Goal: Task Accomplishment & Management: Use online tool/utility

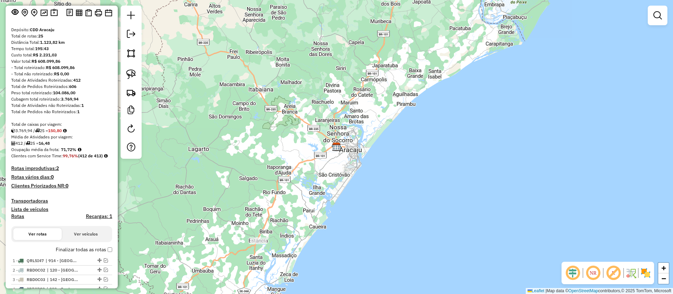
scroll to position [53, 0]
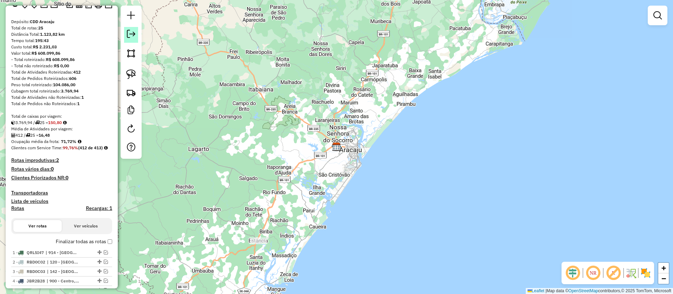
click at [137, 32] on link at bounding box center [131, 35] width 14 height 16
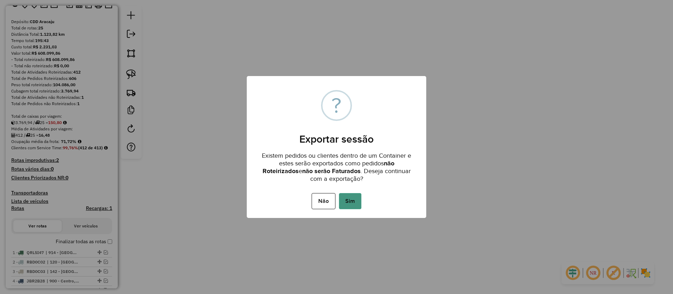
click at [351, 199] on button "Sim" at bounding box center [350, 201] width 22 height 16
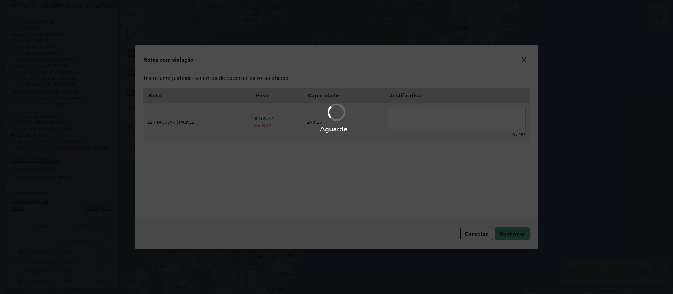
scroll to position [0, 0]
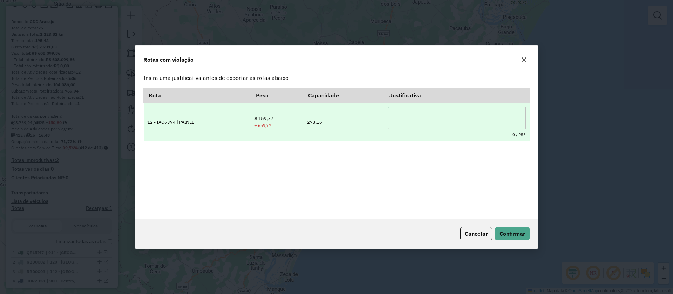
click at [400, 116] on textarea at bounding box center [457, 118] width 138 height 22
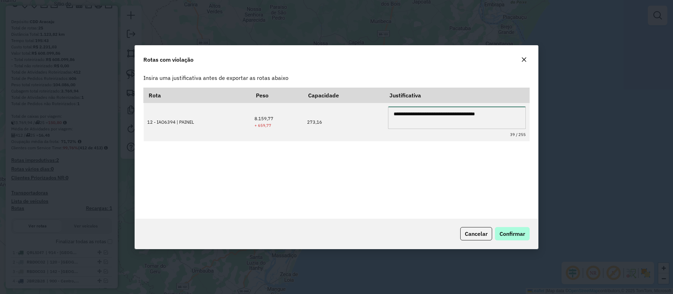
type textarea "**********"
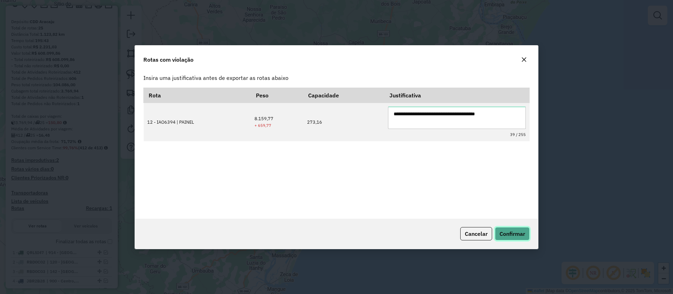
click at [507, 236] on span "Confirmar" at bounding box center [513, 233] width 26 height 7
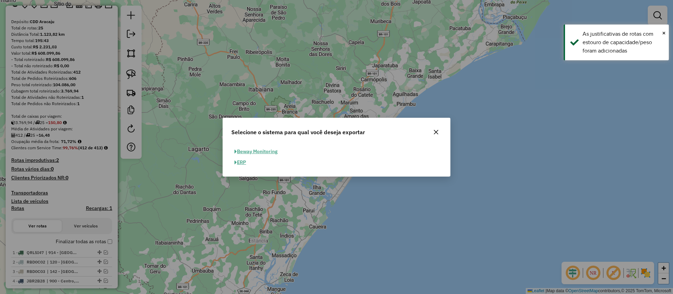
click at [245, 163] on button "ERP" at bounding box center [240, 162] width 18 height 11
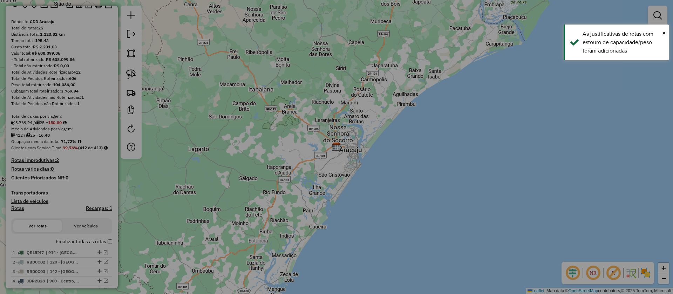
select select "**"
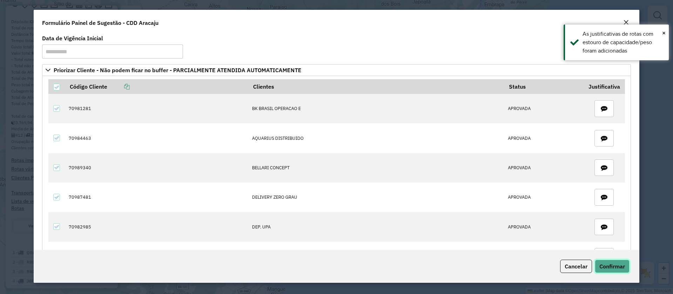
drag, startPoint x: 618, startPoint y: 270, endPoint x: 482, endPoint y: 238, distance: 140.1
click at [618, 268] on span "Confirmar" at bounding box center [613, 266] width 26 height 7
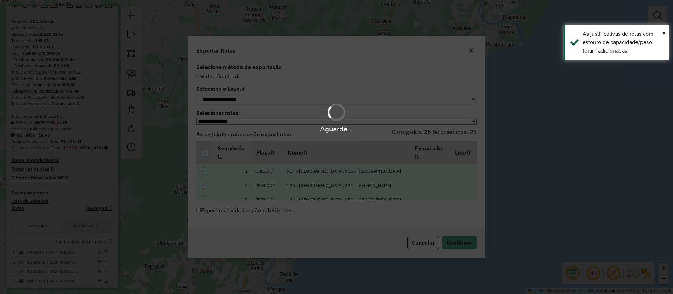
click at [465, 248] on div "Aguarde..." at bounding box center [336, 147] width 673 height 294
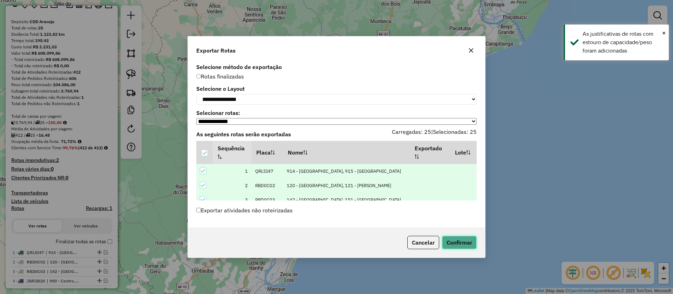
click at [464, 248] on button "Confirmar" at bounding box center [459, 242] width 35 height 13
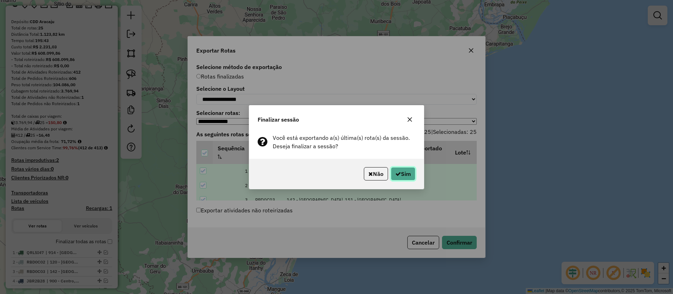
click at [397, 169] on button "Sim" at bounding box center [403, 173] width 25 height 13
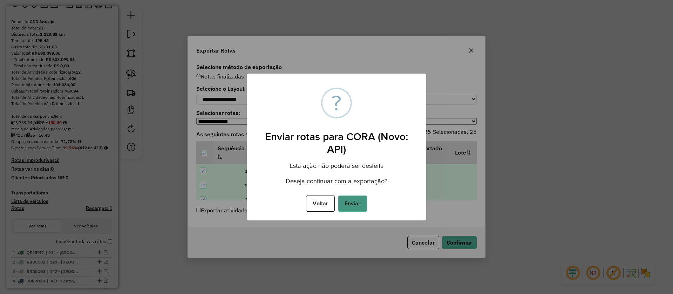
click at [357, 202] on button "Enviar" at bounding box center [352, 204] width 29 height 16
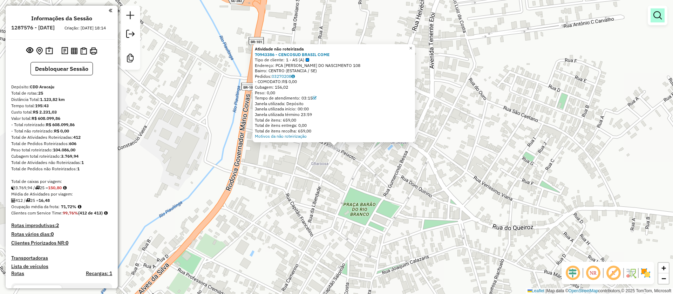
click at [661, 19] on em at bounding box center [658, 15] width 8 height 8
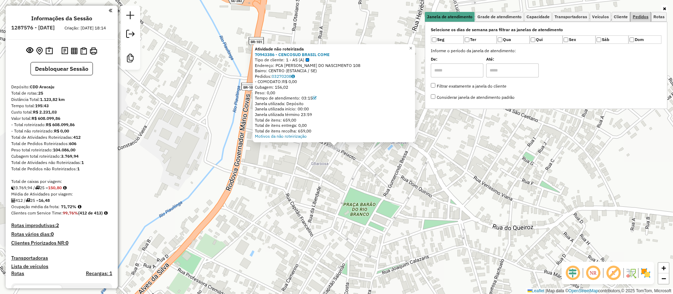
click at [643, 19] on span "Pedidos" at bounding box center [641, 17] width 16 height 4
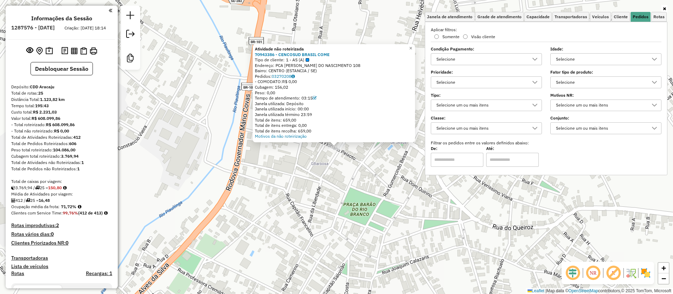
click at [586, 77] on div "Selecione" at bounding box center [601, 82] width 94 height 11
type input "***"
click at [560, 96] on div "All items unselected" at bounding box center [558, 98] width 7 height 7
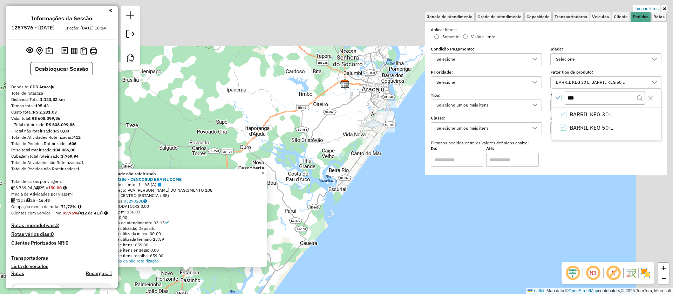
drag, startPoint x: 342, startPoint y: 144, endPoint x: 289, endPoint y: 251, distance: 119.0
click at [289, 254] on div "Atividade não roteirizada 70943386 - CENCOSUD BRASIL COME Tipo de cliente: 1 - …" at bounding box center [336, 147] width 673 height 294
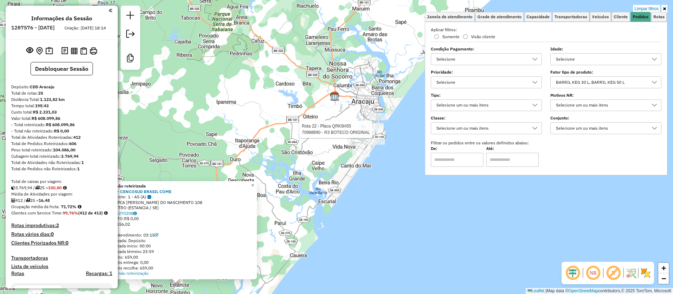
select select "**********"
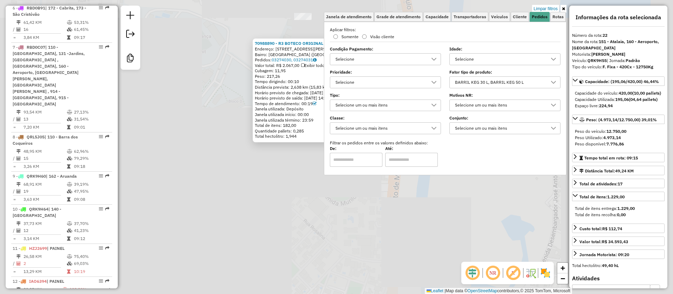
scroll to position [1137, 0]
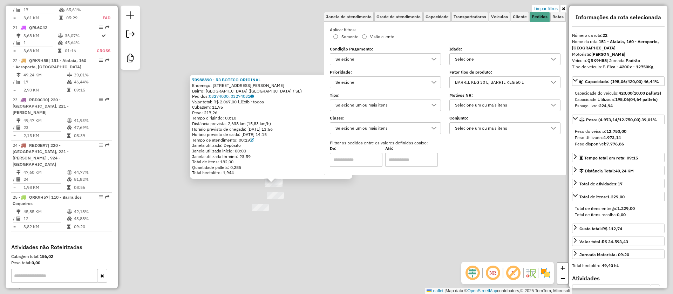
click at [357, 221] on div "70988890 - R3 BOTECO ORIGINAL Endereço: Rua Capitão Joaquim Martins Fontes, 176…" at bounding box center [336, 147] width 673 height 294
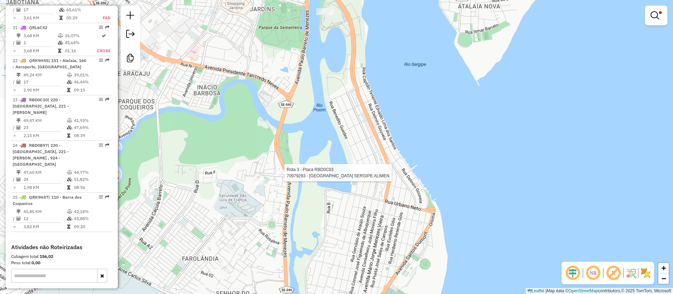
select select "**********"
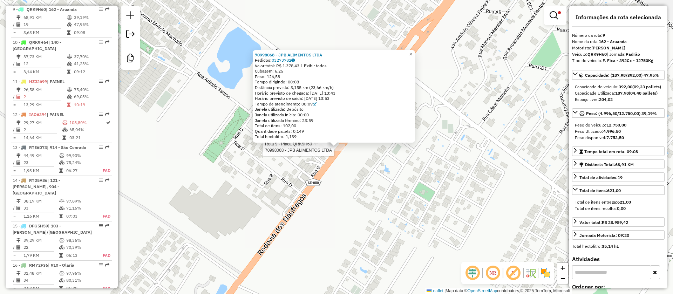
scroll to position [684, 0]
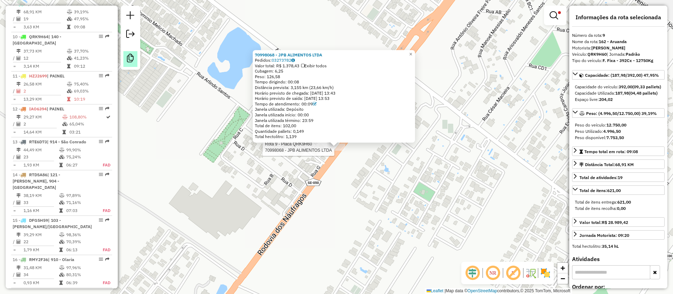
drag, startPoint x: 80, startPoint y: 67, endPoint x: 137, endPoint y: 66, distance: 57.2
click at [79, 96] on td "10:19" at bounding box center [91, 99] width 35 height 7
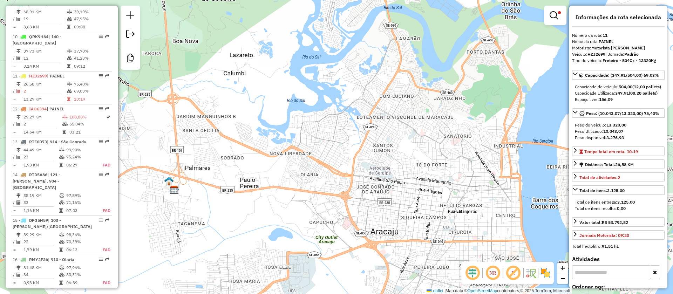
click at [595, 55] on strong "HZJ2699" at bounding box center [597, 54] width 18 height 5
copy div "HZJ2699"
click at [555, 14] on em at bounding box center [554, 15] width 8 height 8
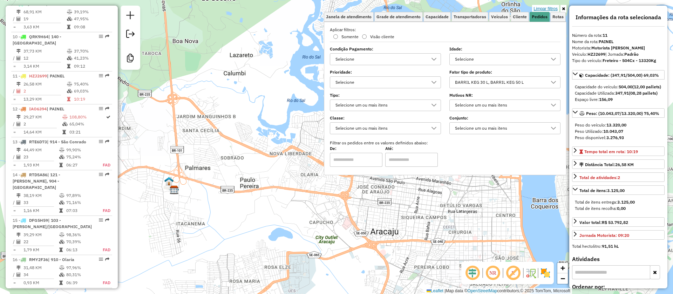
click at [550, 7] on link "Limpar filtros" at bounding box center [545, 9] width 27 height 8
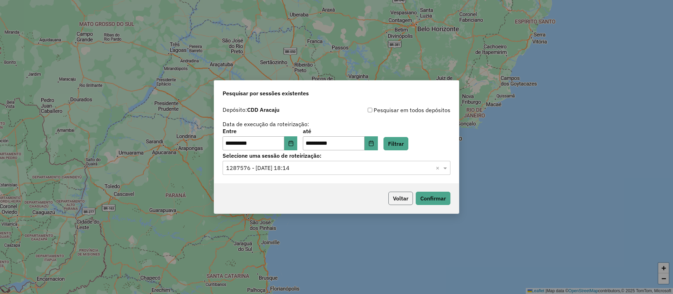
click at [411, 193] on button "Voltar" at bounding box center [401, 198] width 25 height 13
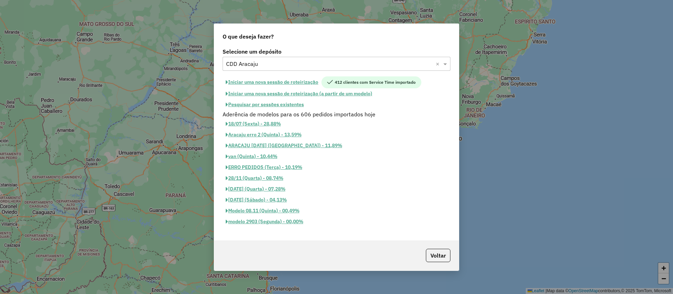
click at [258, 77] on button "Iniciar uma nova sessão de roteirização" at bounding box center [272, 82] width 99 height 12
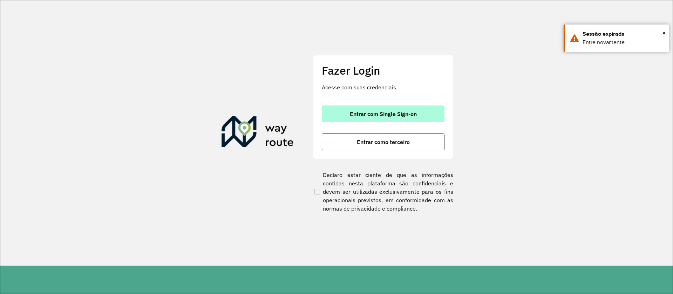
click at [346, 107] on button "Entrar com Single Sign-on" at bounding box center [383, 114] width 123 height 17
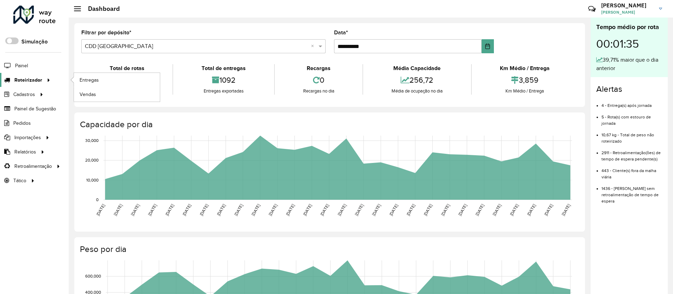
click at [45, 83] on icon at bounding box center [48, 79] width 6 height 11
click at [79, 81] on link "Entregas" at bounding box center [117, 80] width 86 height 14
click at [18, 80] on span "Roteirizador" at bounding box center [28, 79] width 28 height 7
click at [25, 64] on span "Painel" at bounding box center [22, 65] width 14 height 7
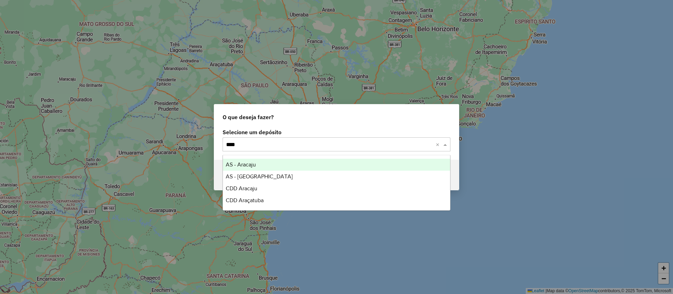
type input "*****"
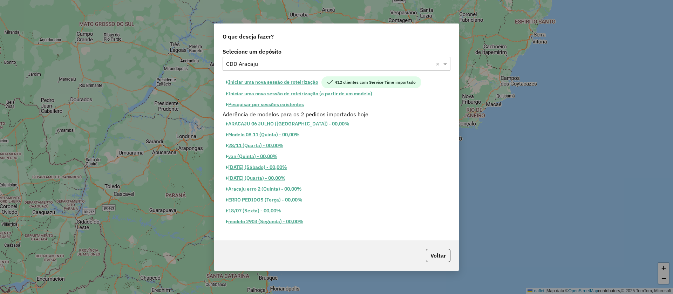
click at [313, 83] on button "Iniciar uma nova sessão de roteirização" at bounding box center [272, 82] width 99 height 12
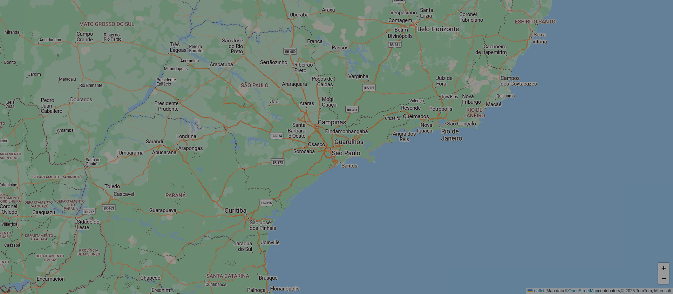
select select "*"
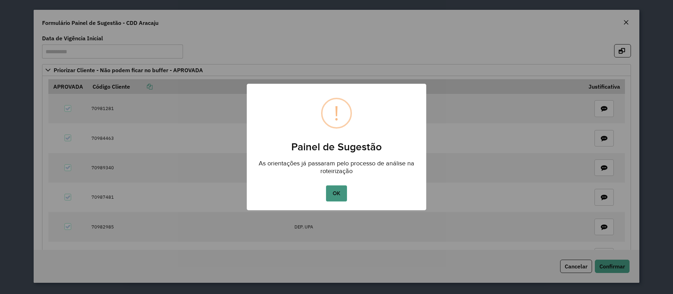
click at [346, 196] on button "OK" at bounding box center [336, 193] width 21 height 16
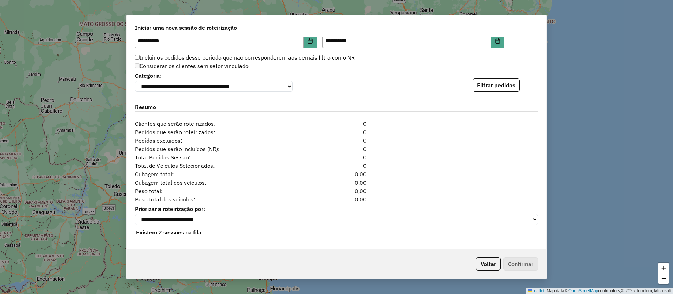
scroll to position [731, 0]
click at [502, 81] on button "Filtrar pedidos" at bounding box center [496, 85] width 47 height 13
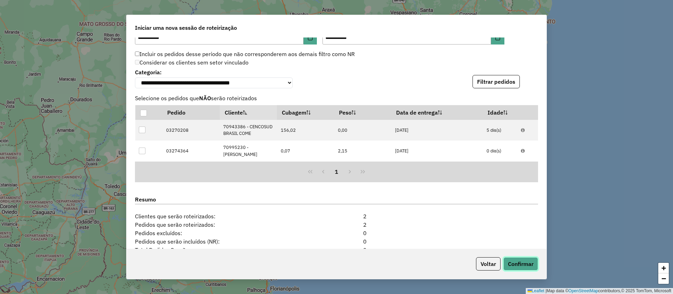
click at [528, 268] on button "Confirmar" at bounding box center [521, 263] width 35 height 13
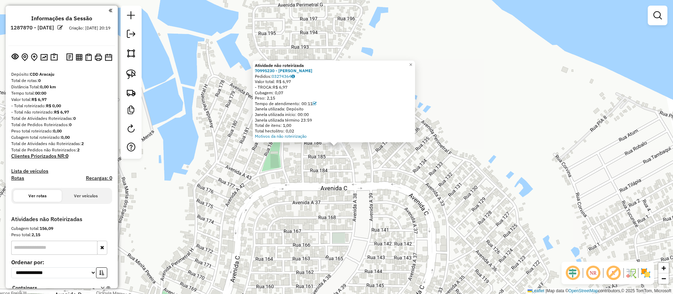
click at [63, 27] on em at bounding box center [60, 27] width 5 height 5
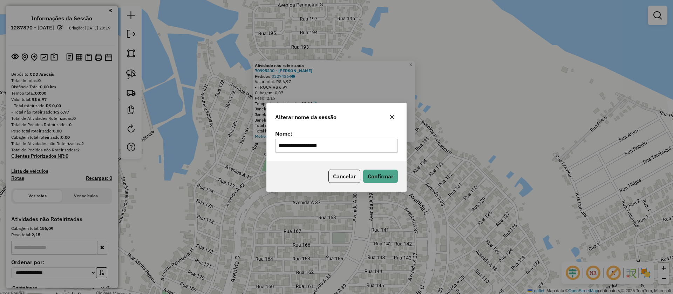
type input "**********"
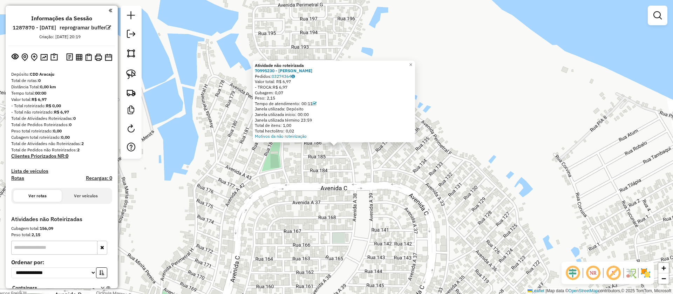
click at [127, 35] on em at bounding box center [131, 34] width 8 height 8
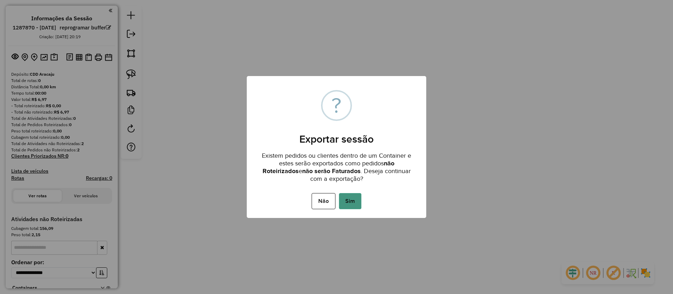
click at [346, 205] on button "Sim" at bounding box center [350, 201] width 22 height 16
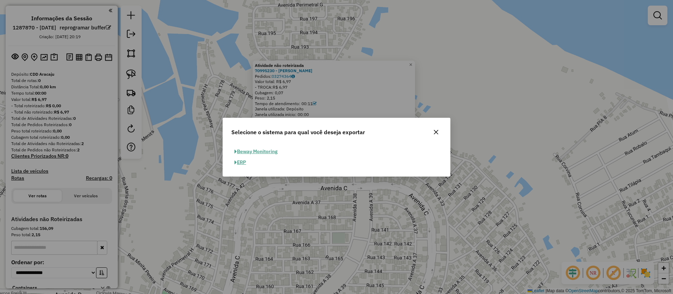
click at [244, 163] on button "ERP" at bounding box center [240, 162] width 18 height 11
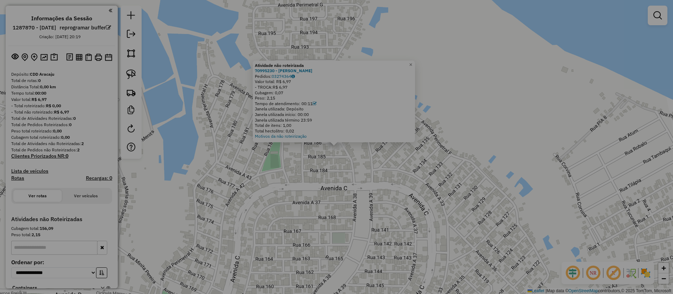
select select "**"
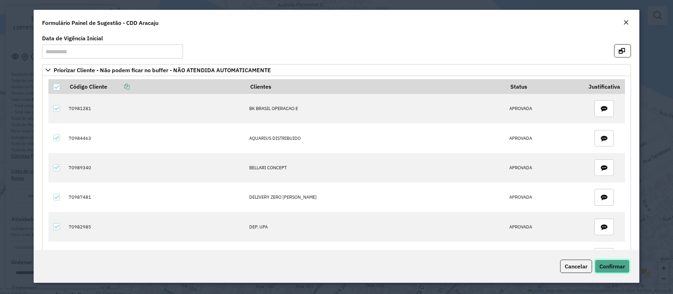
click at [617, 270] on span "Confirmar" at bounding box center [613, 266] width 26 height 7
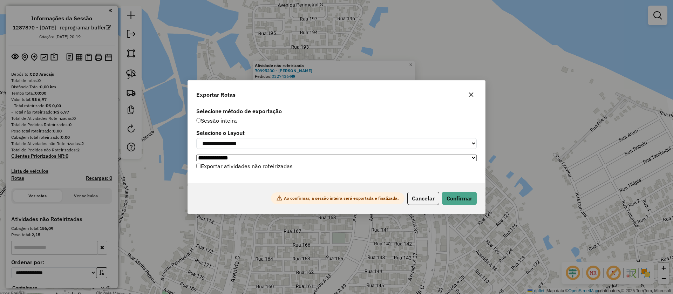
click at [236, 167] on label "Exportar atividades não roteirizadas" at bounding box center [244, 166] width 96 height 13
click at [465, 204] on button "Confirmar" at bounding box center [459, 198] width 35 height 13
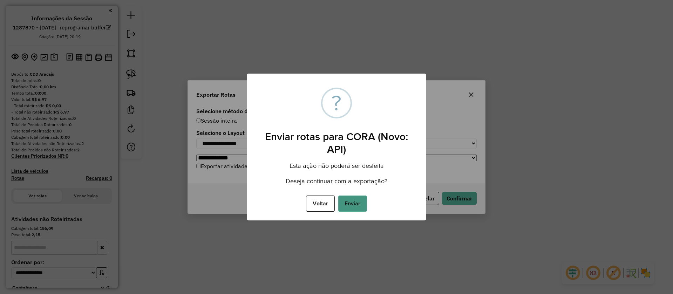
click at [356, 203] on button "Enviar" at bounding box center [352, 204] width 29 height 16
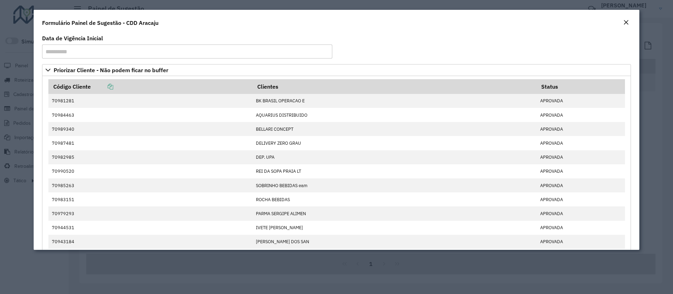
scroll to position [74, 0]
